Goal: Find specific page/section

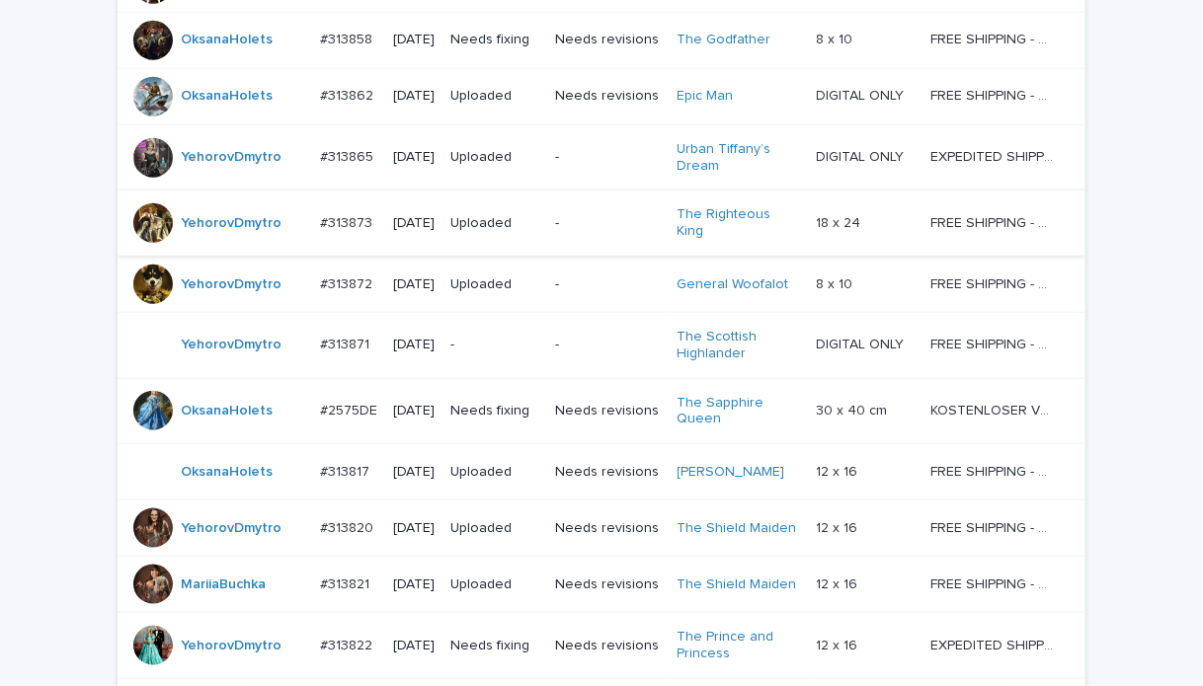
scroll to position [691, 0]
